Goal: Transaction & Acquisition: Purchase product/service

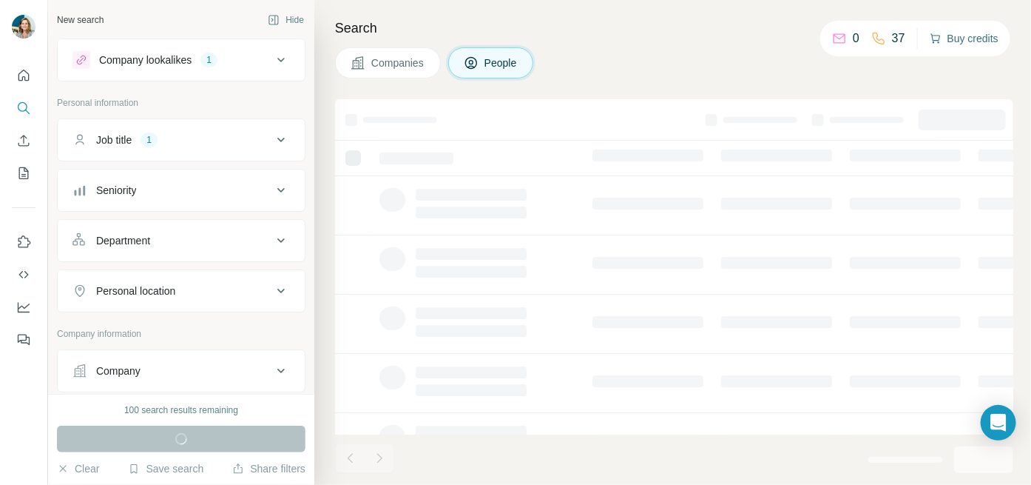
click at [945, 41] on button "Buy credits" at bounding box center [964, 38] width 69 height 21
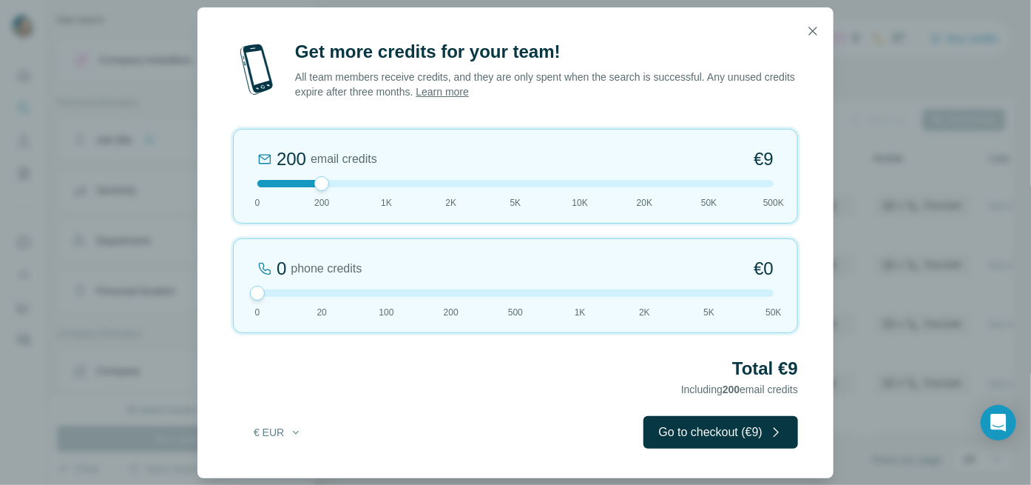
drag, startPoint x: 320, startPoint y: 291, endPoint x: 235, endPoint y: 294, distance: 85.9
click at [235, 294] on div "0 phone credits €0 0 20 100 200 500 1K 2K 5K 50K" at bounding box center [515, 285] width 565 height 95
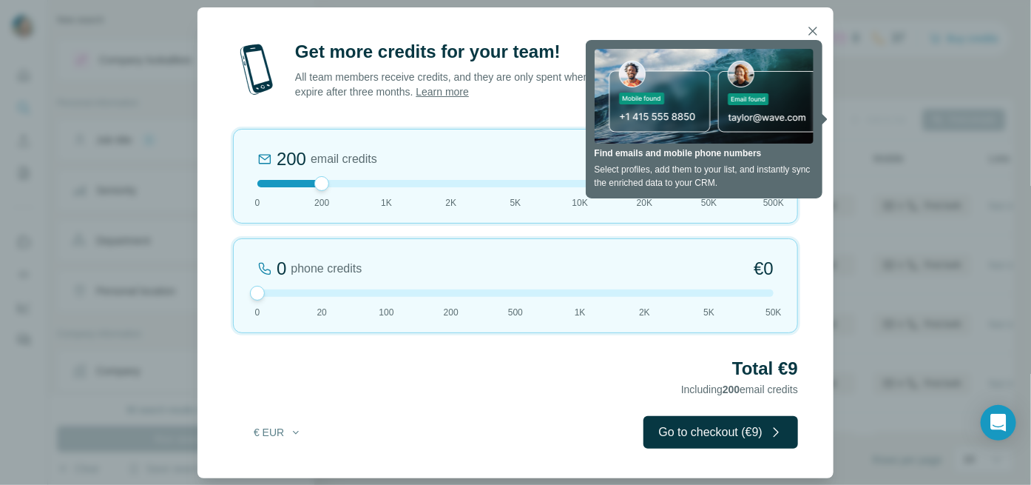
click at [525, 108] on div "Get more credits for your team! All team members receive credits, and they are …" at bounding box center [516, 259] width 636 height 438
drag, startPoint x: 320, startPoint y: 185, endPoint x: 294, endPoint y: 186, distance: 26.6
click at [294, 184] on div at bounding box center [515, 183] width 516 height 7
click at [441, 407] on div "Get more credits for your team! All team members receive credits, and they are …" at bounding box center [516, 259] width 636 height 438
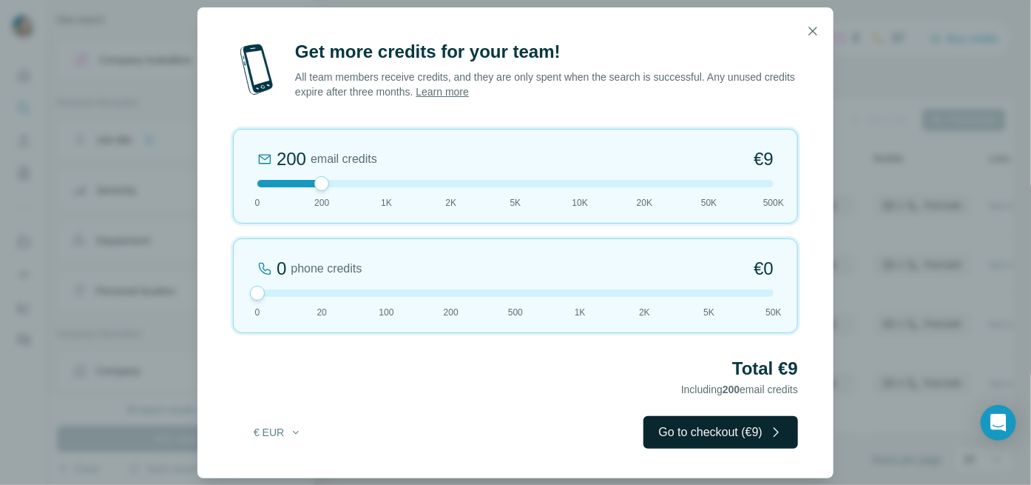
click at [686, 429] on button "Go to checkout (€9)" at bounding box center [721, 432] width 155 height 33
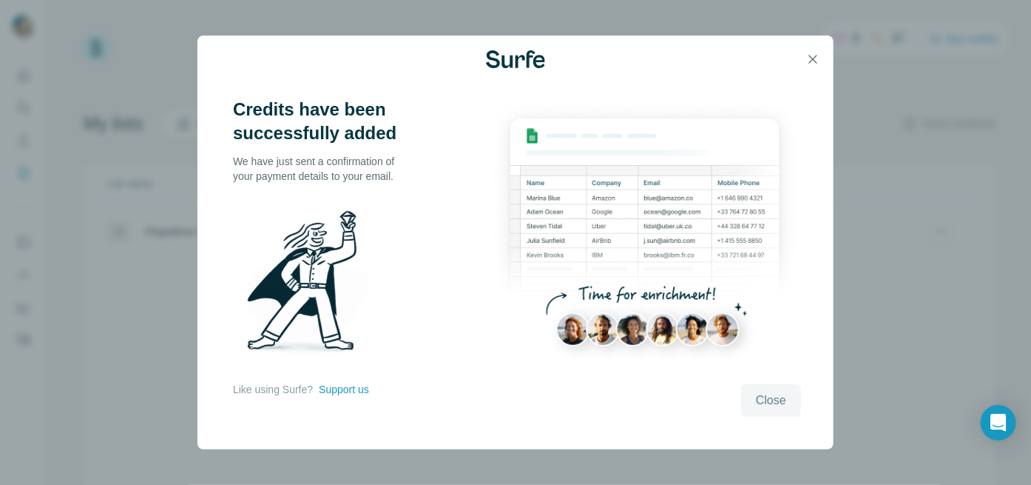
click at [758, 394] on span "Close" at bounding box center [771, 400] width 30 height 18
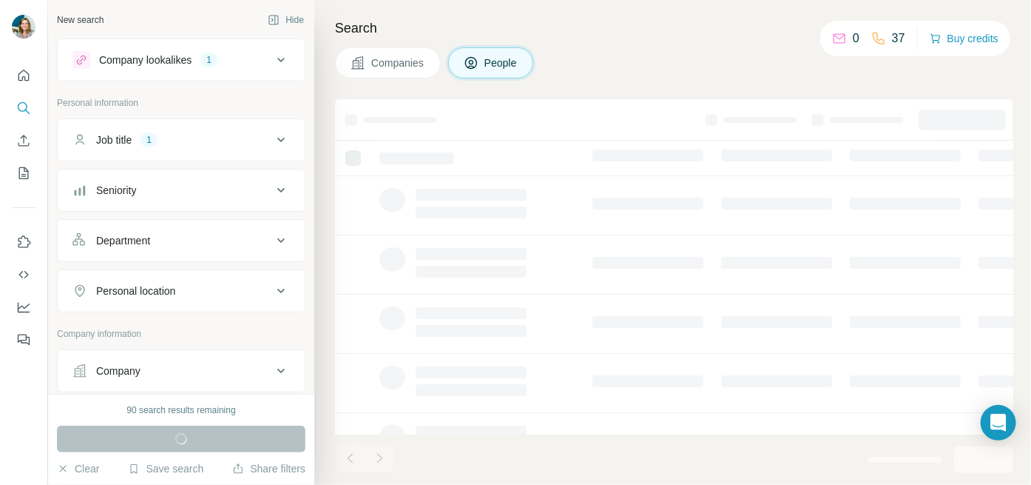
click at [737, 55] on div "Companies People" at bounding box center [674, 62] width 678 height 31
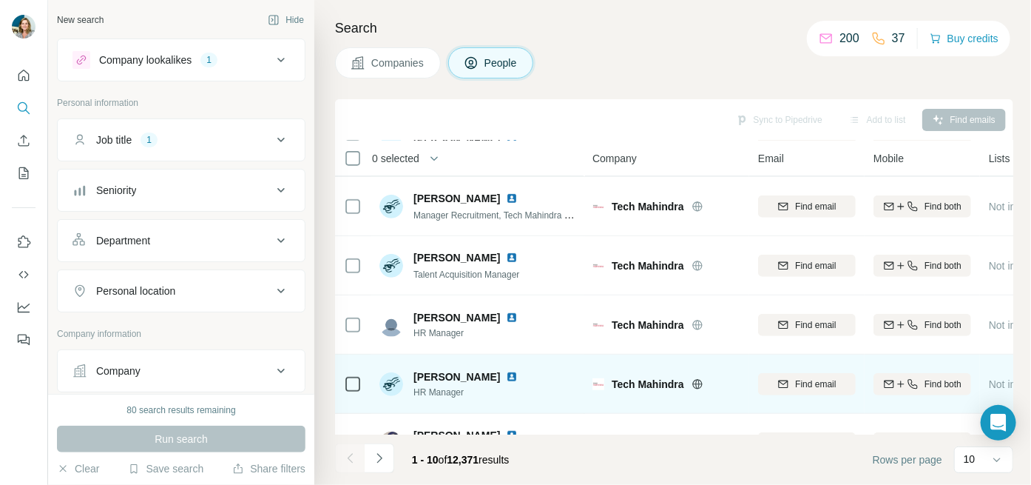
scroll to position [340, 0]
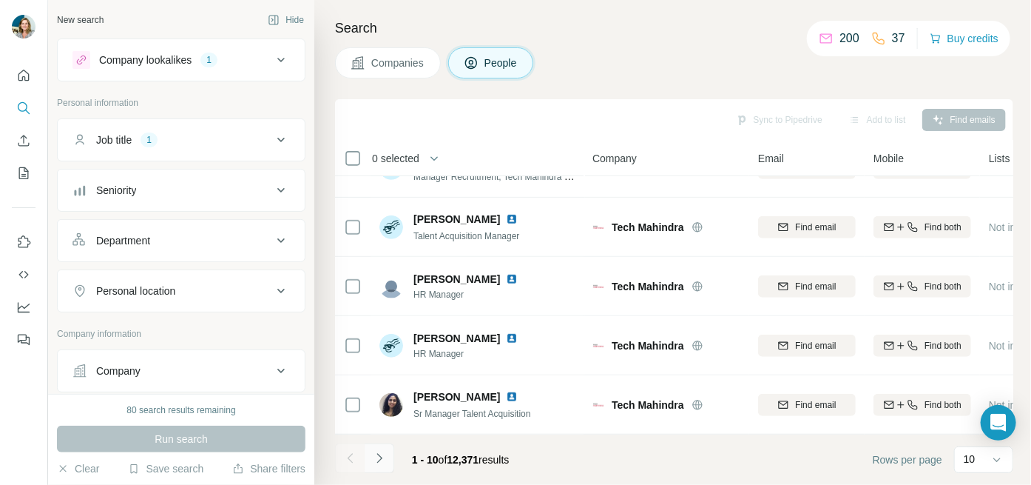
click at [376, 460] on icon "Navigate to next page" at bounding box center [379, 458] width 15 height 15
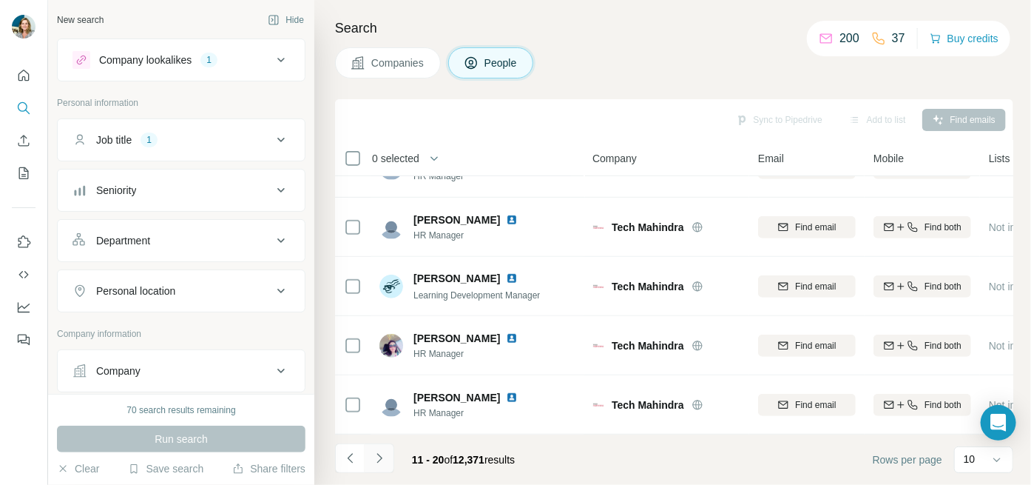
click at [378, 454] on icon "Navigate to next page" at bounding box center [379, 458] width 5 height 10
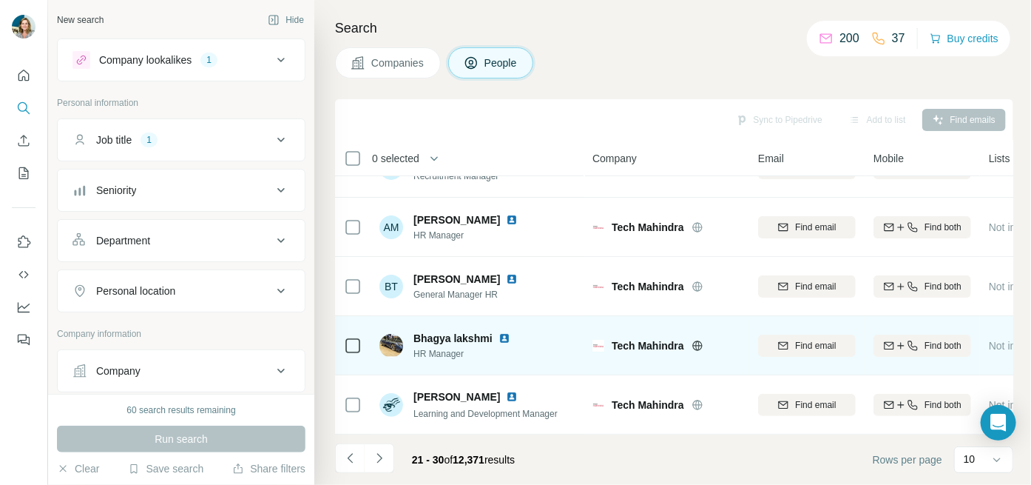
scroll to position [0, 0]
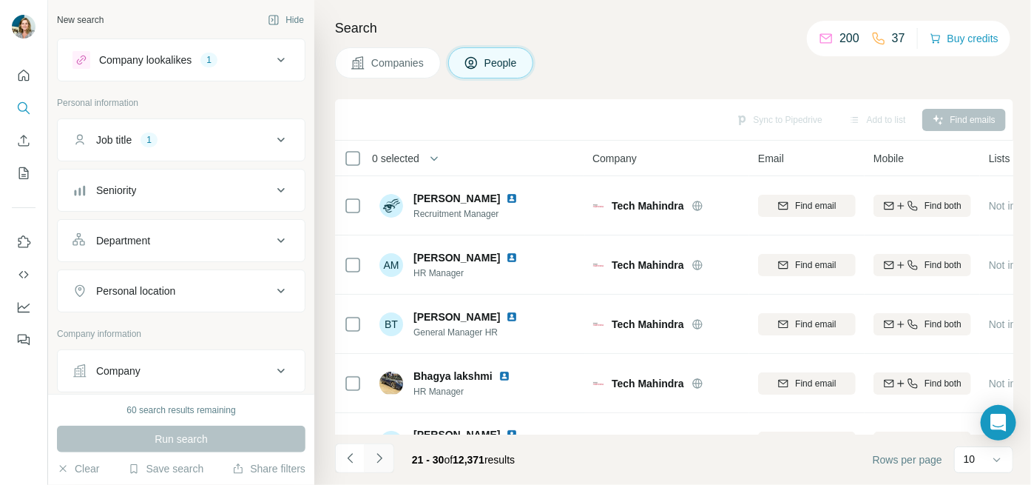
click at [382, 459] on icon "Navigate to next page" at bounding box center [379, 458] width 15 height 15
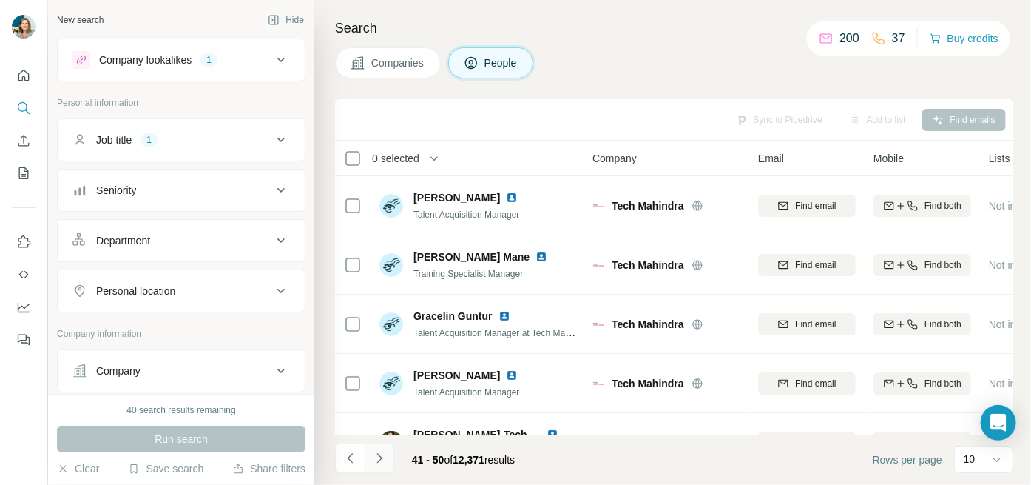
click at [382, 459] on icon "Navigate to next page" at bounding box center [379, 458] width 15 height 15
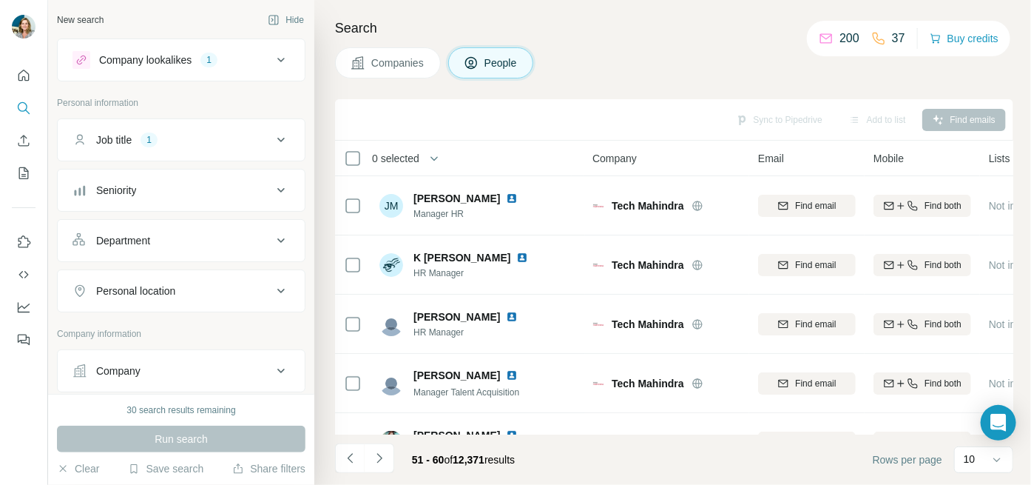
click at [381, 460] on icon "Navigate to next page" at bounding box center [379, 458] width 15 height 15
click at [388, 460] on button "Navigate to next page" at bounding box center [380, 458] width 30 height 30
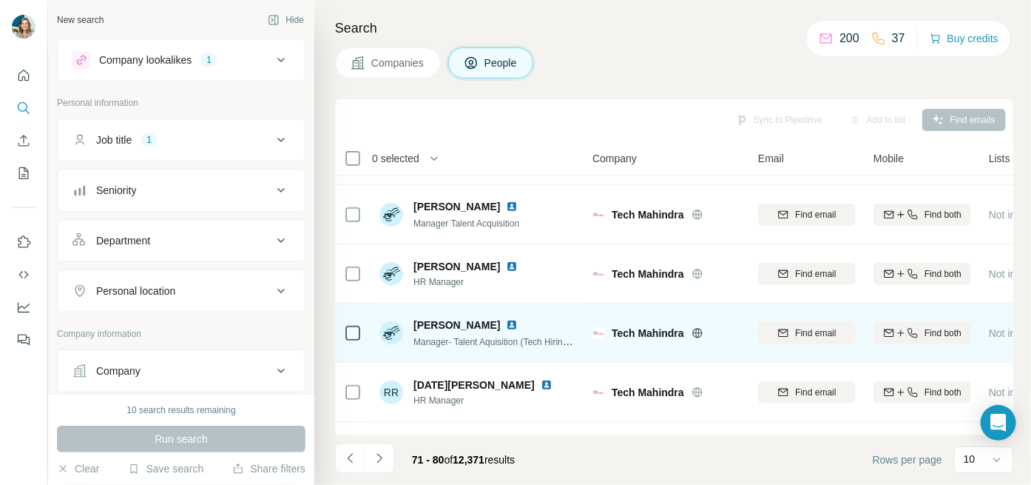
scroll to position [340, 0]
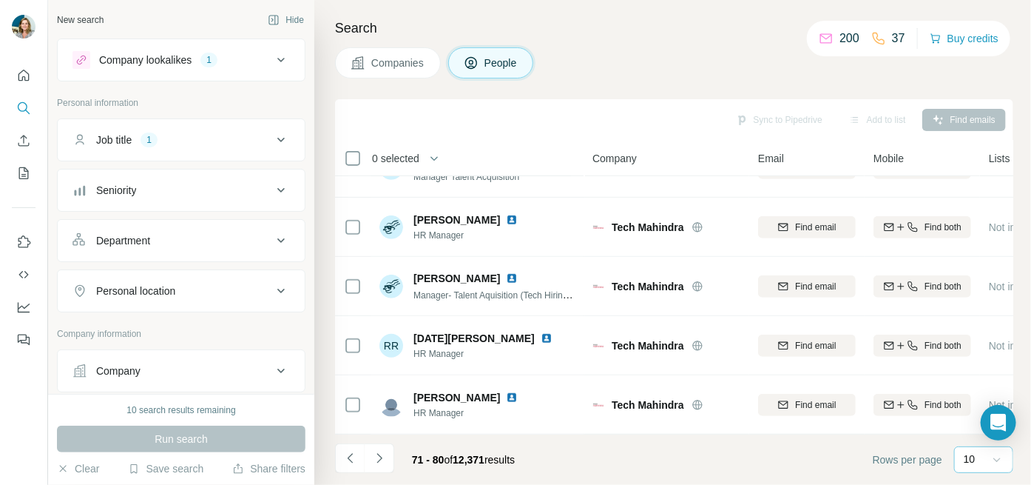
click at [999, 461] on icon at bounding box center [997, 459] width 15 height 15
click at [974, 342] on p "60" at bounding box center [973, 341] width 12 height 15
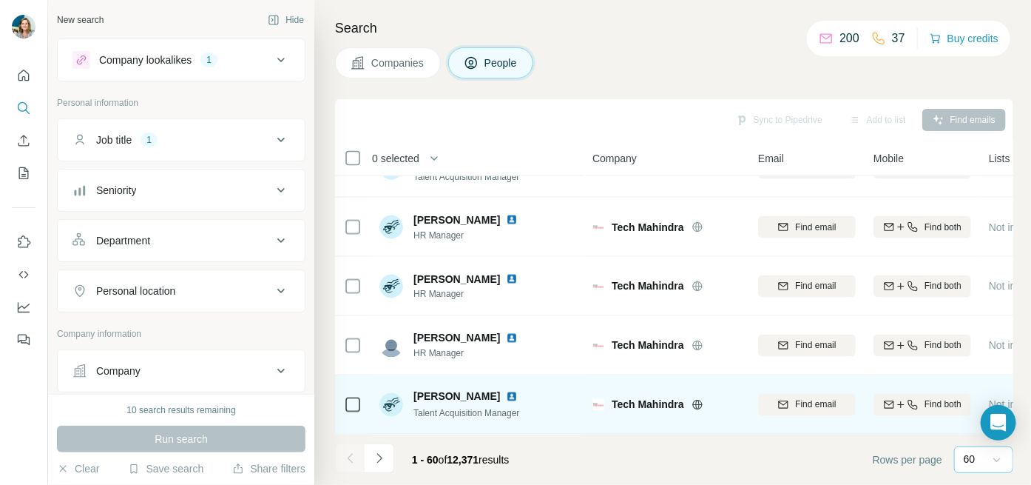
scroll to position [3300, 0]
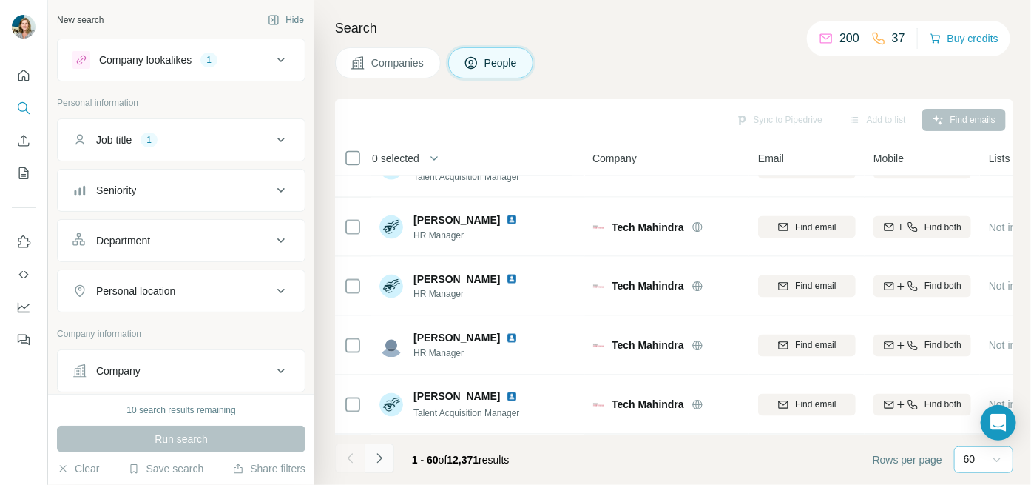
click at [379, 462] on icon "Navigate to next page" at bounding box center [379, 458] width 15 height 15
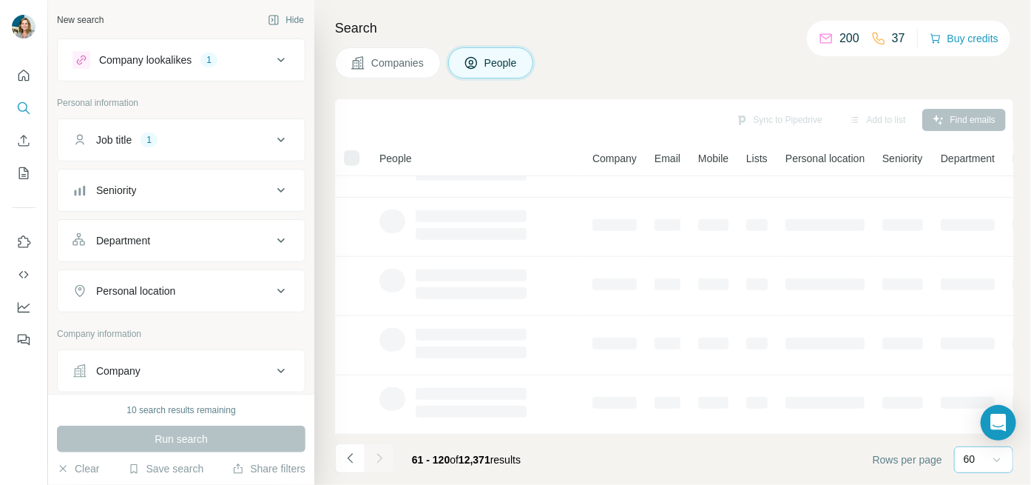
scroll to position [340, 0]
click at [379, 462] on div at bounding box center [380, 458] width 30 height 30
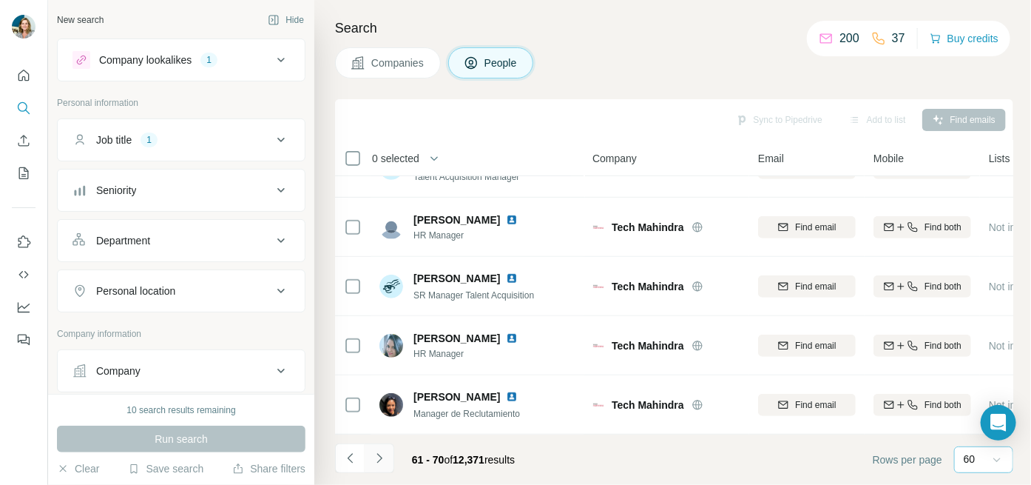
click at [379, 462] on icon "Navigate to next page" at bounding box center [379, 458] width 15 height 15
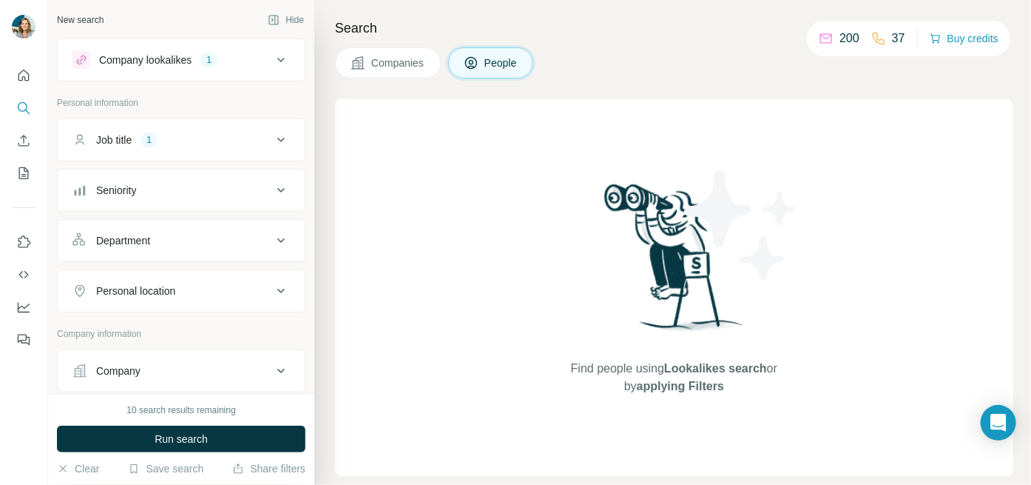
click at [496, 60] on span "People" at bounding box center [502, 62] width 34 height 15
click at [237, 143] on div "Job title 1" at bounding box center [173, 139] width 200 height 15
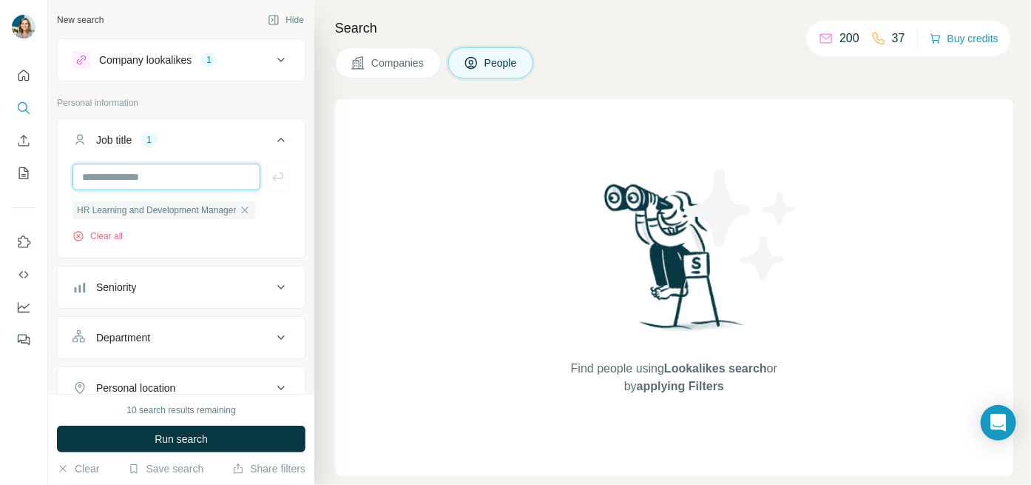
click at [168, 175] on input "text" at bounding box center [167, 176] width 188 height 27
type input "**********"
click at [272, 177] on icon "button" at bounding box center [277, 176] width 11 height 9
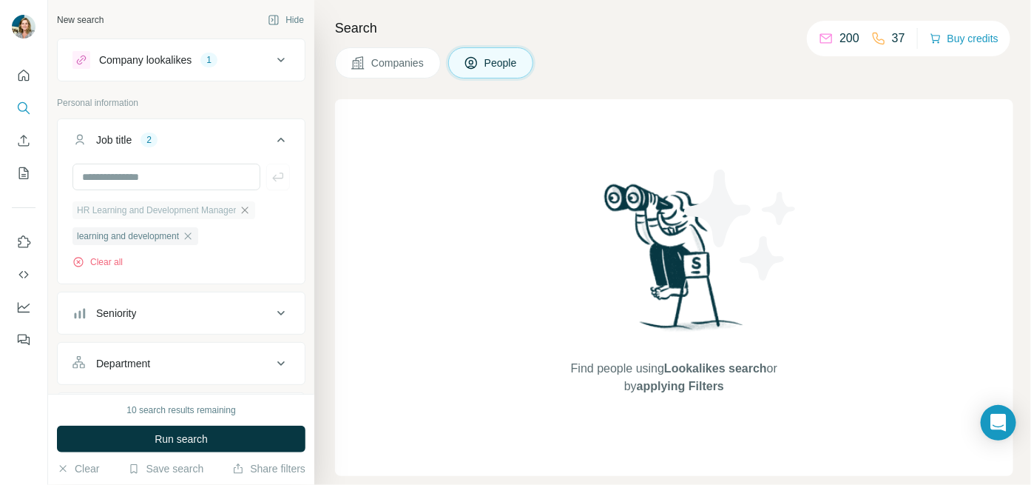
click at [251, 213] on icon "button" at bounding box center [245, 210] width 12 height 12
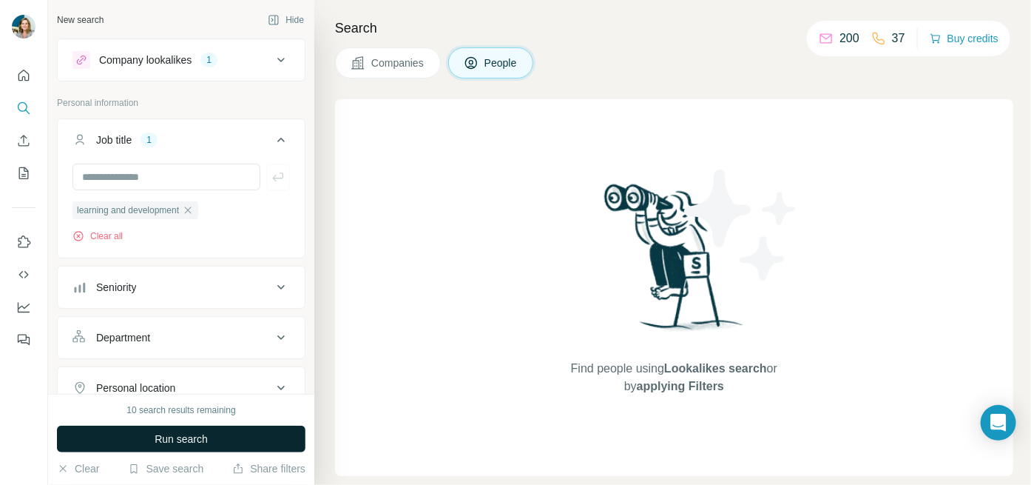
click at [197, 440] on span "Run search" at bounding box center [181, 438] width 53 height 15
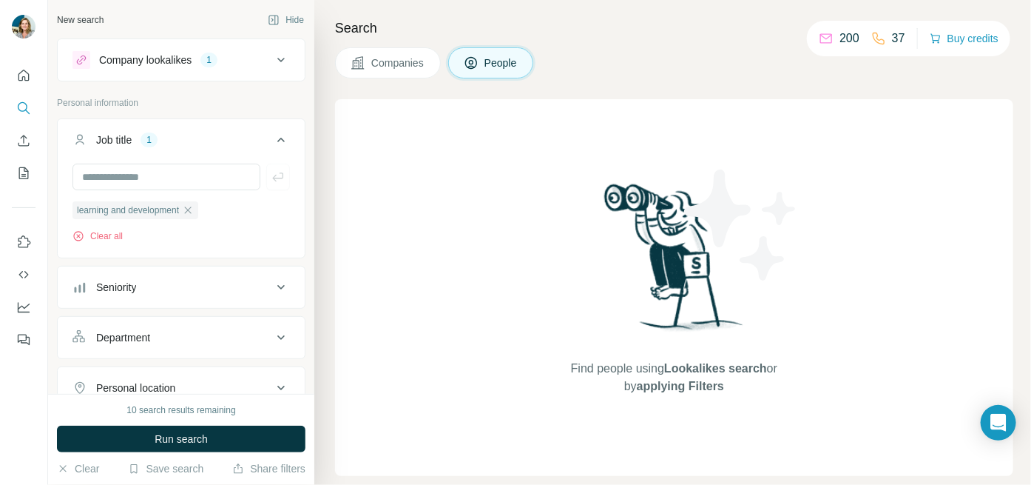
click at [250, 450] on button "Close" at bounding box center [243, 463] width 47 height 27
